Goal: Check status: Check status

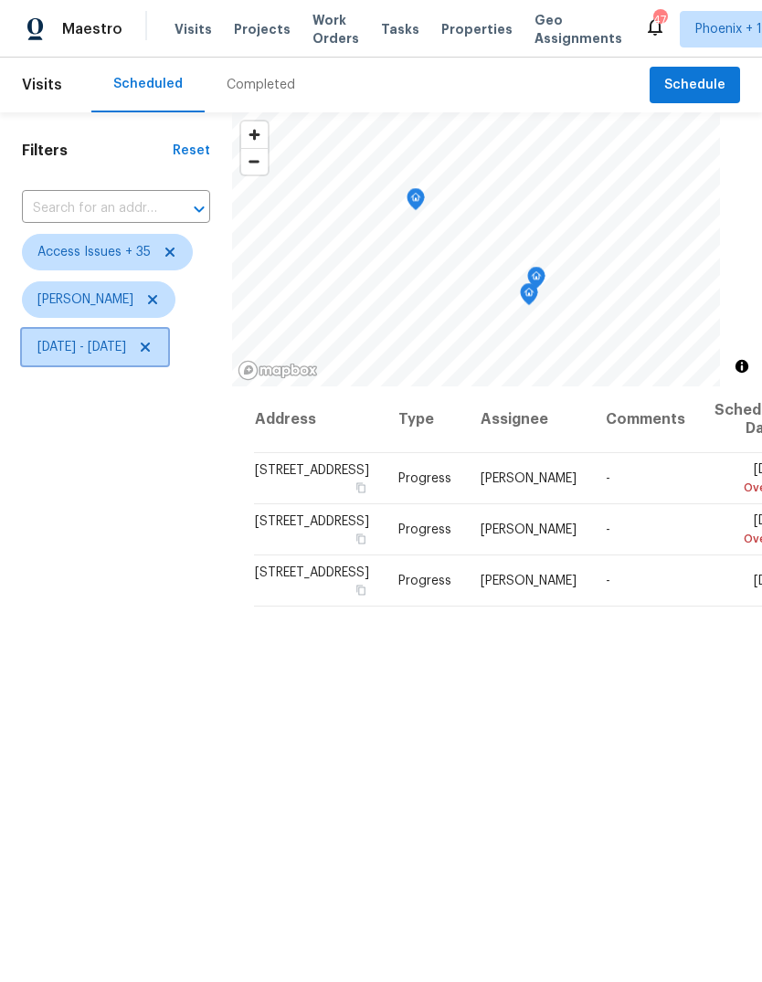
click at [126, 353] on span "[DATE] - [DATE]" at bounding box center [81, 347] width 89 height 18
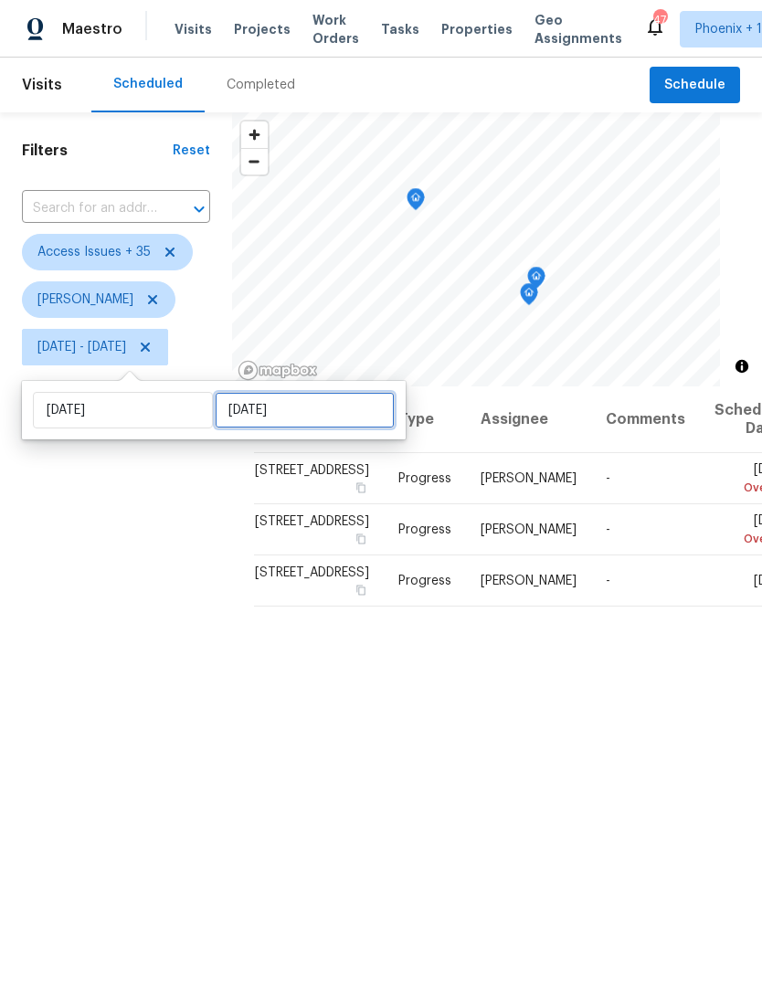
click at [330, 400] on input "[DATE]" at bounding box center [305, 410] width 180 height 37
select select "6"
select select "2025"
select select "7"
select select "2025"
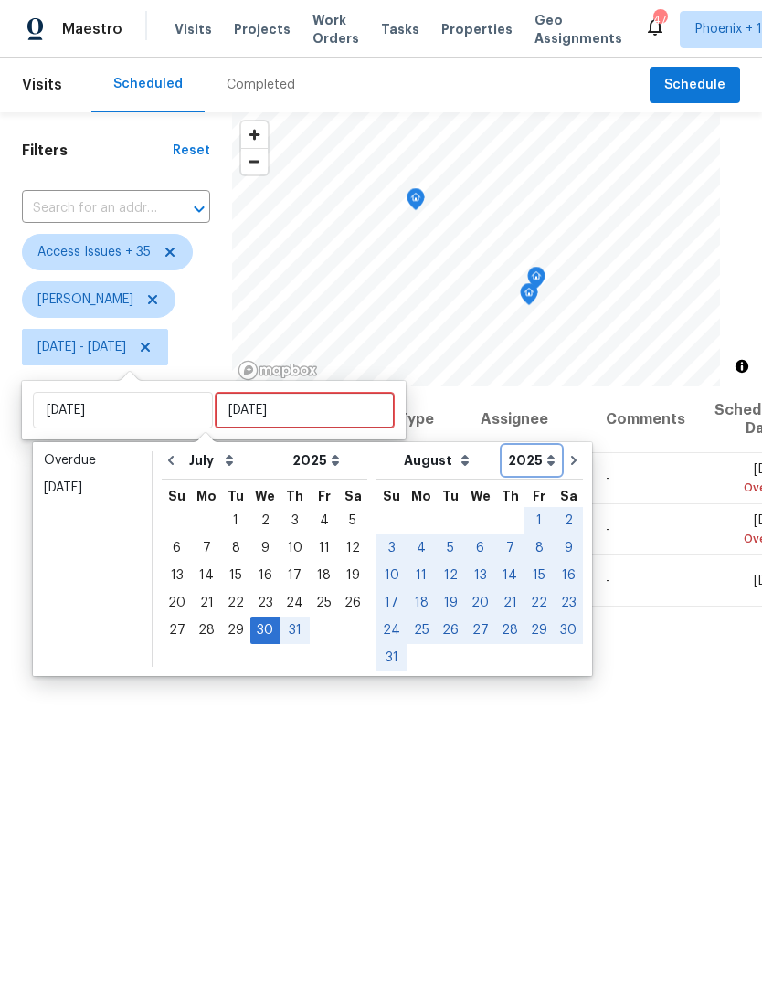
click at [538, 454] on select "2005 2006 2007 2008 2009 2010 2011 2012 2013 2014 2015 2016 2017 2018 2019 2020…" at bounding box center [531, 460] width 57 height 27
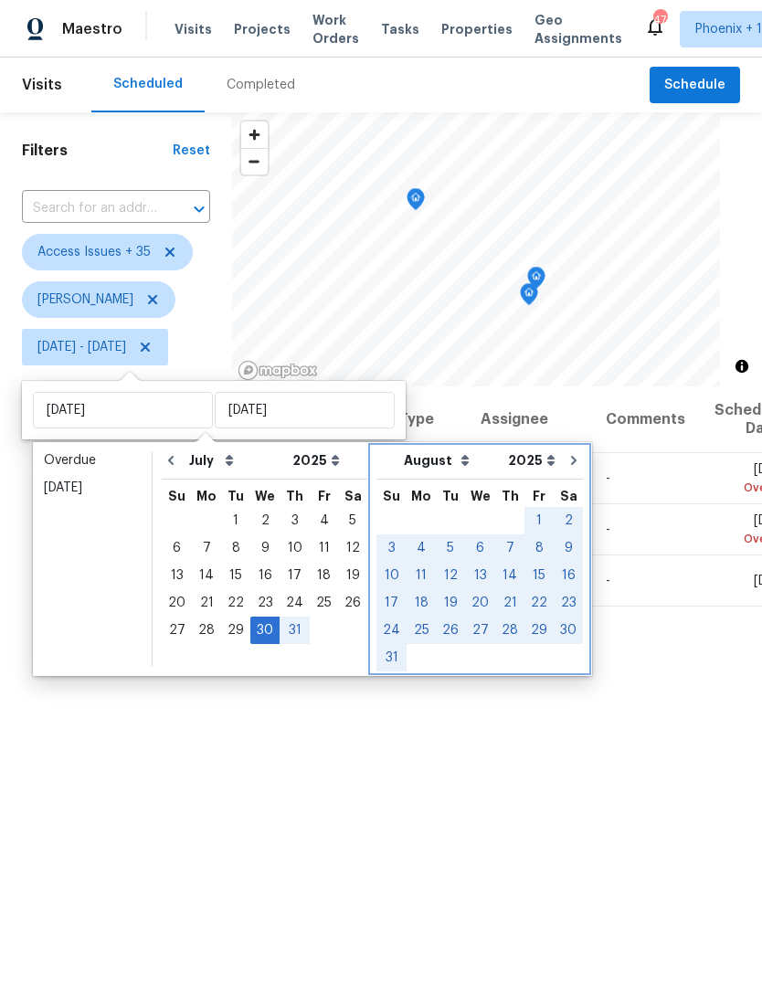
click at [563, 467] on button "Go to next month" at bounding box center [573, 460] width 27 height 37
select select "7"
select select "8"
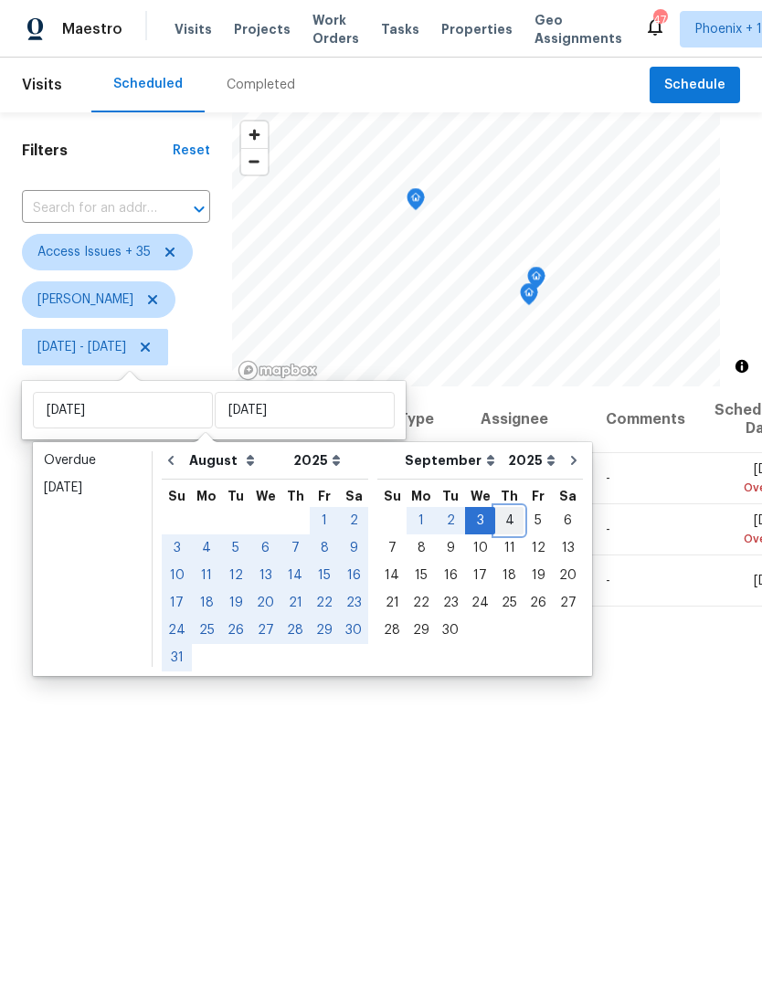
click at [499, 519] on div "4" at bounding box center [509, 521] width 28 height 26
type input "[DATE]"
select select "6"
select select "7"
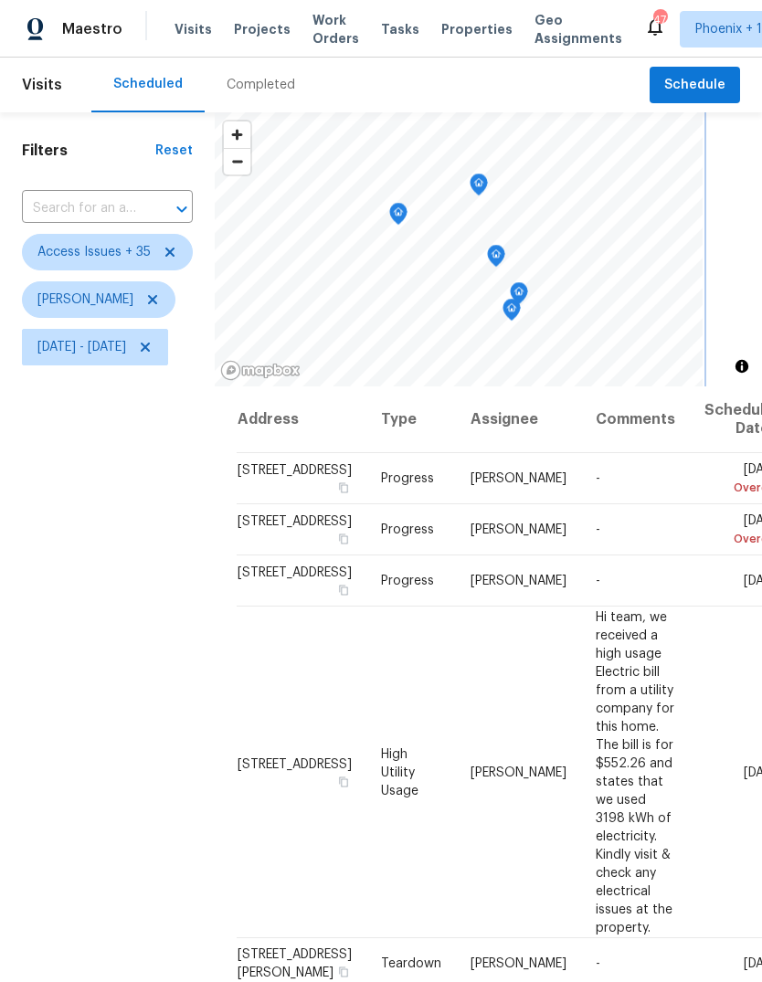
click at [512, 310] on icon "Map marker" at bounding box center [511, 310] width 2 height 3
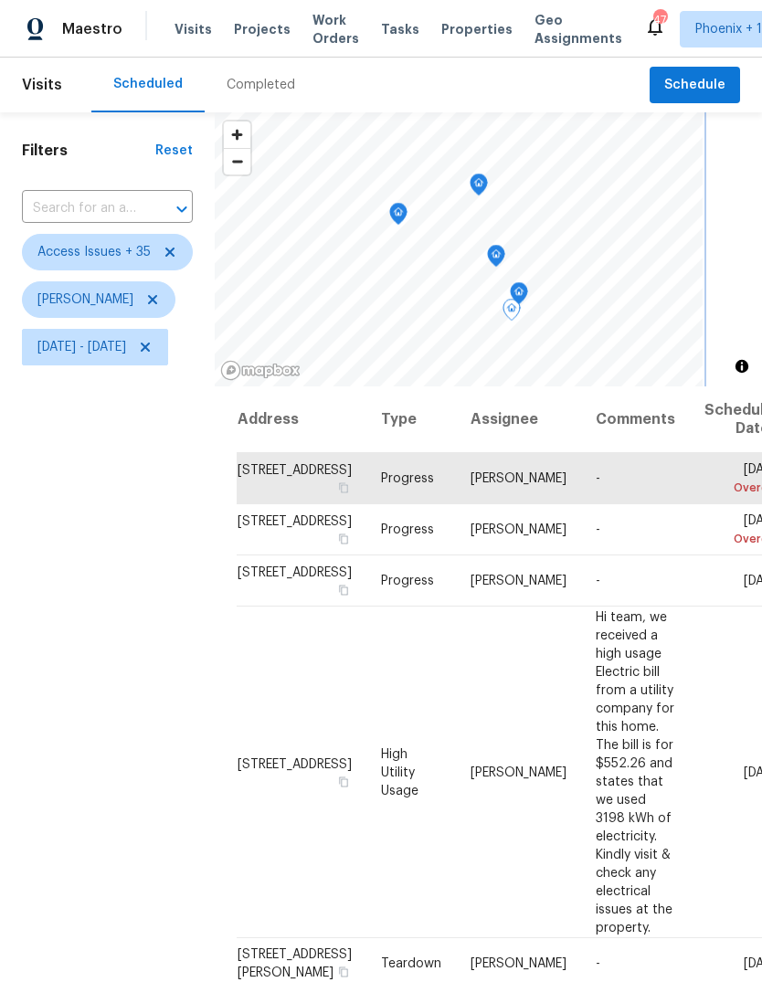
click at [527, 287] on icon "Map marker" at bounding box center [518, 293] width 16 height 21
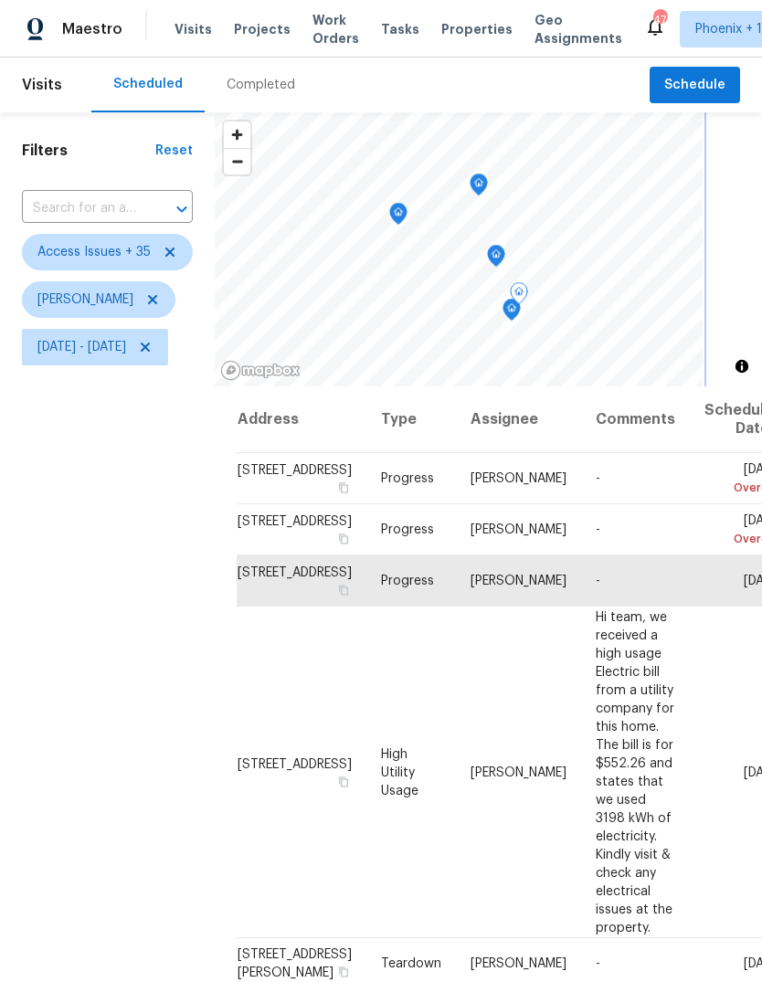
click at [504, 249] on icon "Map marker" at bounding box center [496, 256] width 16 height 21
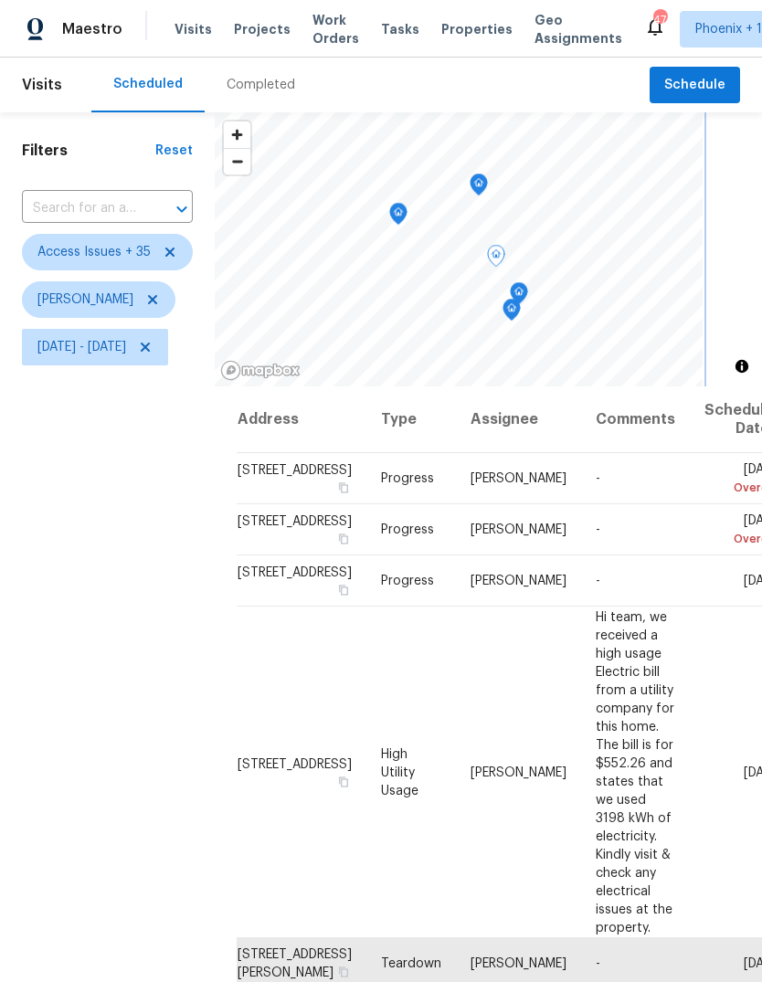
click at [487, 180] on icon "Map marker" at bounding box center [478, 184] width 16 height 21
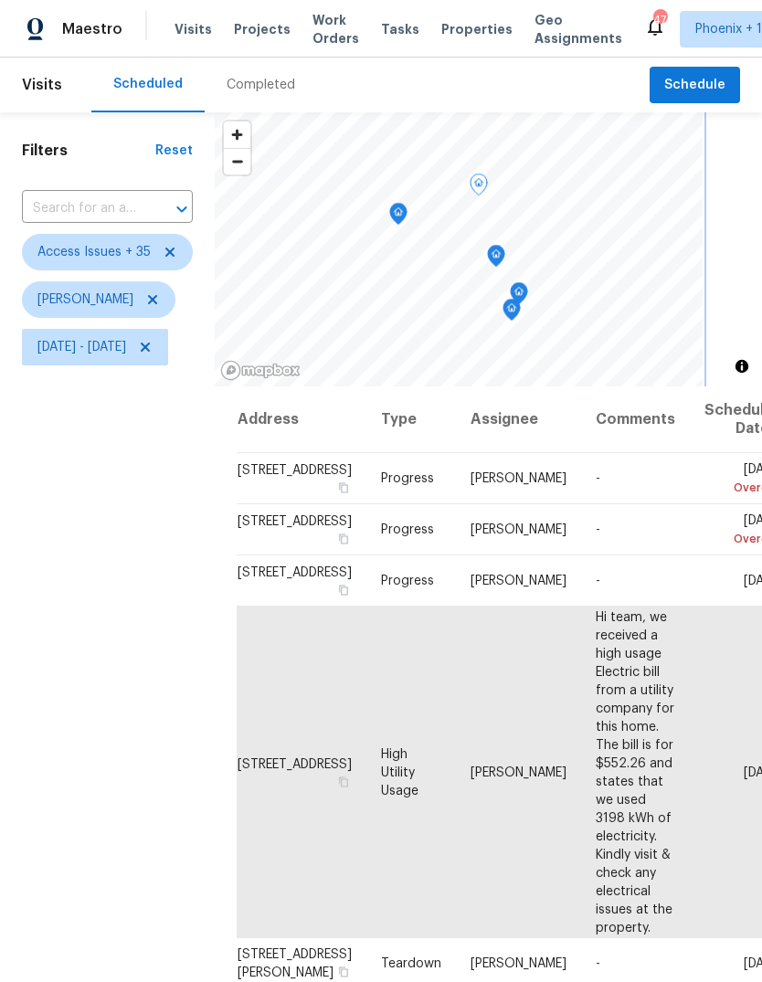
click at [406, 207] on icon "Map marker" at bounding box center [398, 214] width 16 height 21
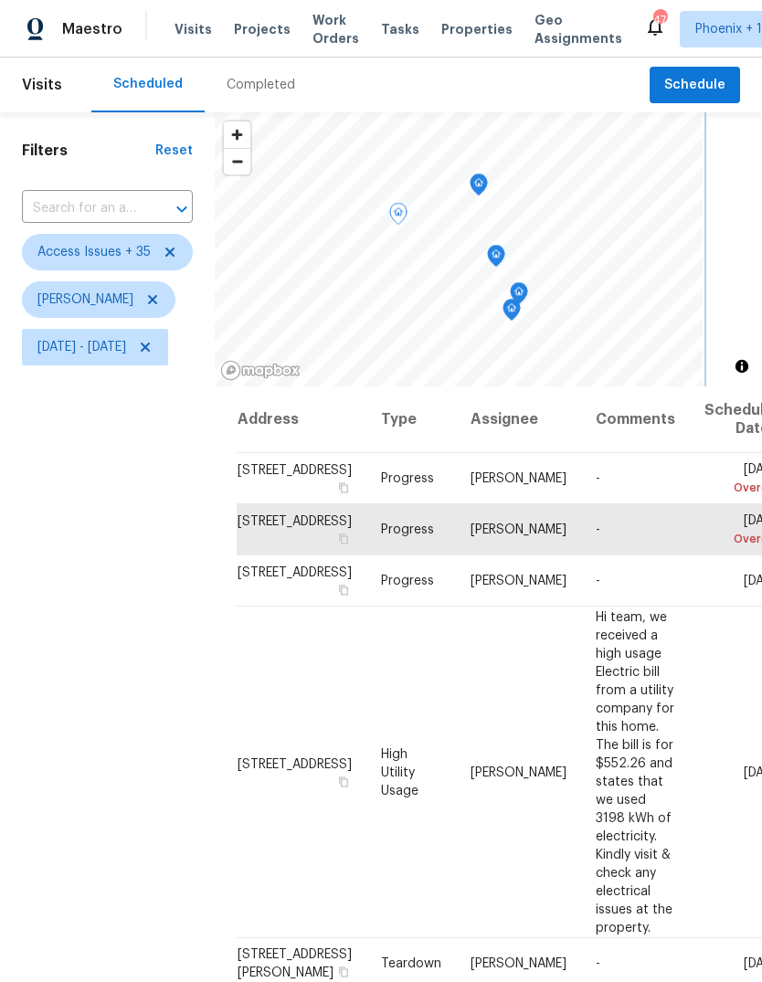
click at [487, 179] on icon "Map marker" at bounding box center [478, 184] width 16 height 21
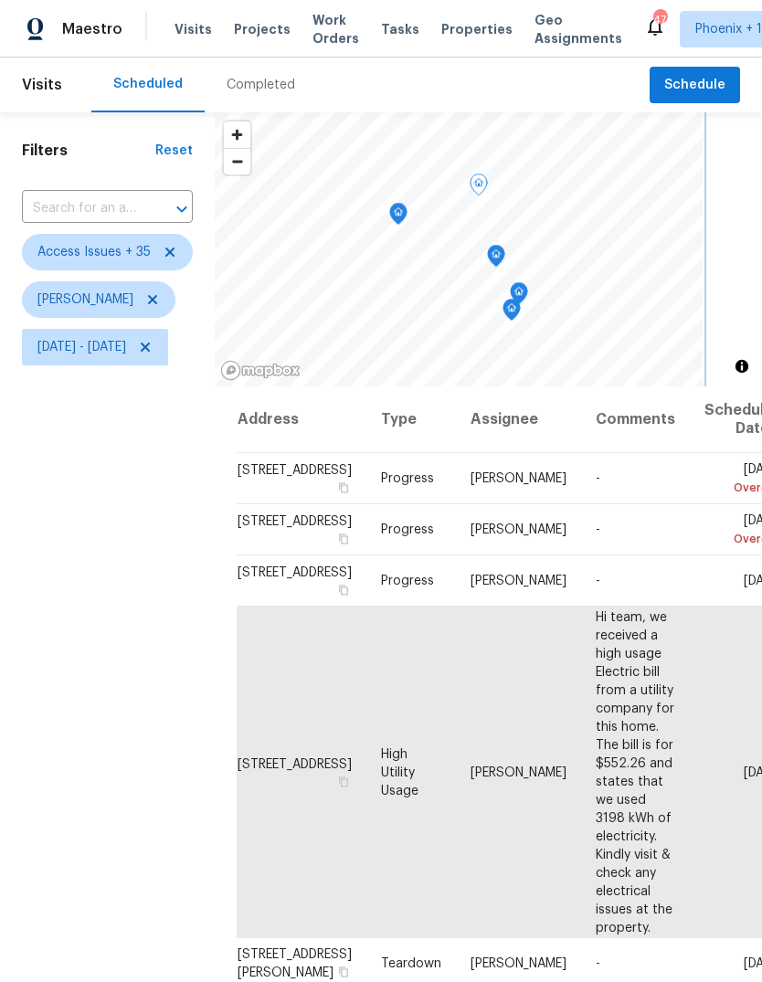
click at [504, 252] on icon "Map marker" at bounding box center [496, 256] width 16 height 21
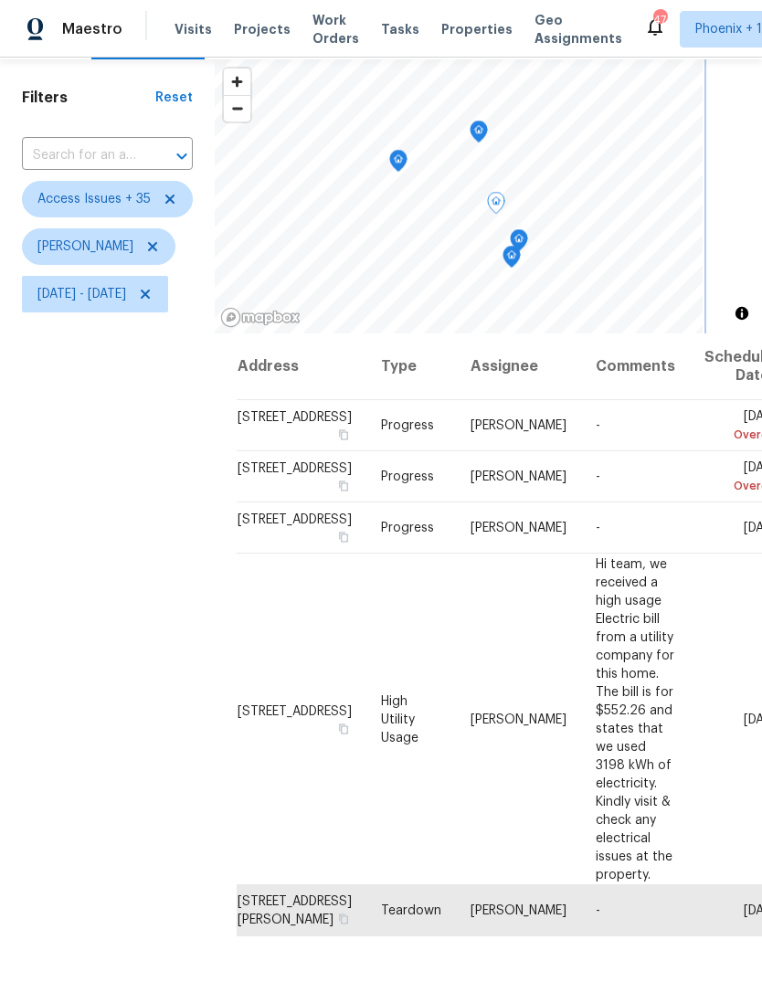
scroll to position [52, 0]
